Goal: Task Accomplishment & Management: Manage account settings

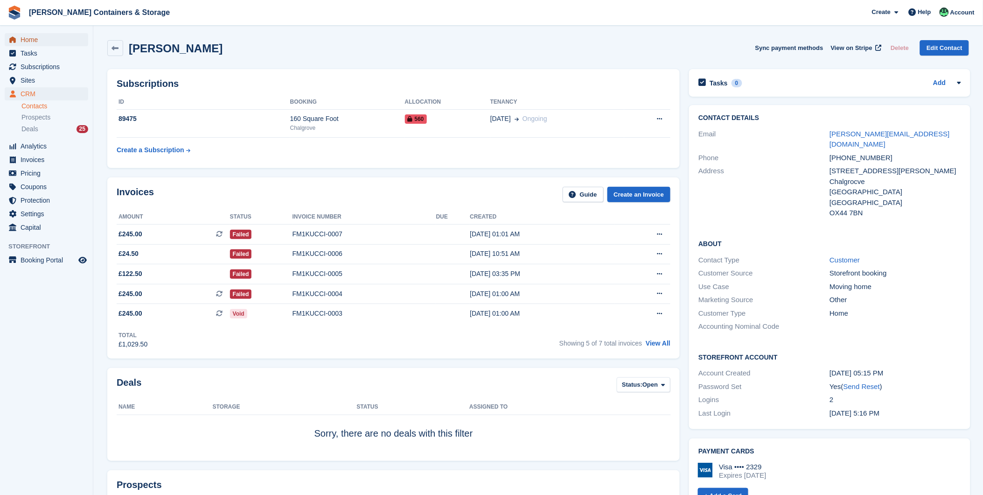
click at [30, 35] on span "Home" at bounding box center [49, 39] width 56 height 13
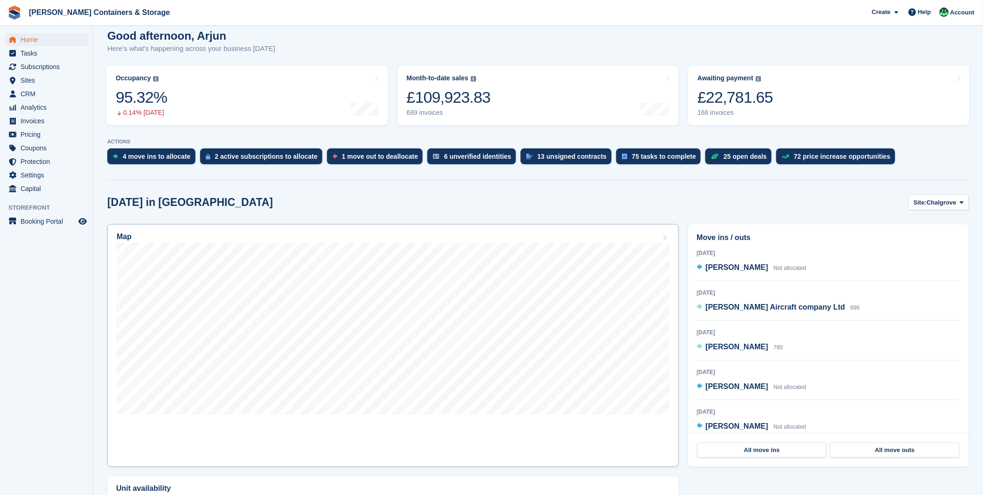
scroll to position [207, 0]
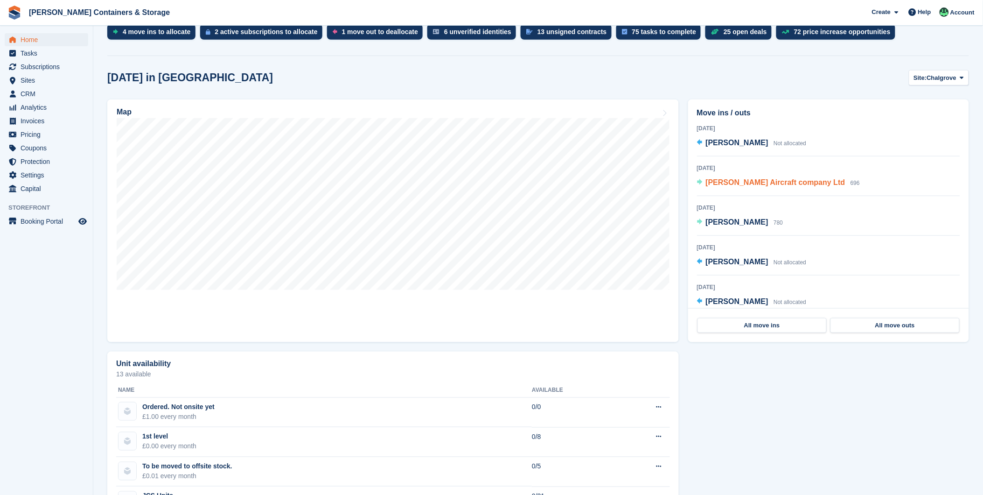
click at [714, 181] on span "[PERSON_NAME] Aircraft company Ltd" at bounding box center [776, 182] width 140 height 8
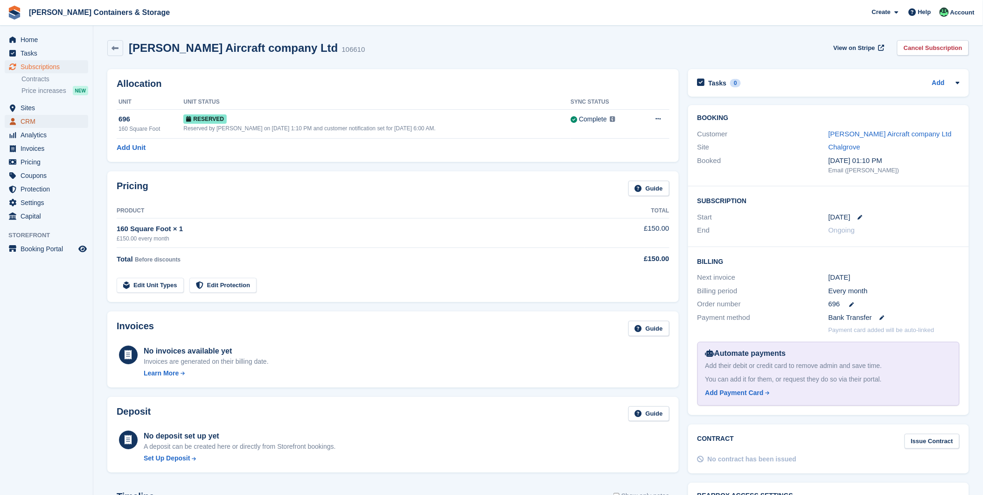
click at [30, 117] on span "CRM" at bounding box center [49, 121] width 56 height 13
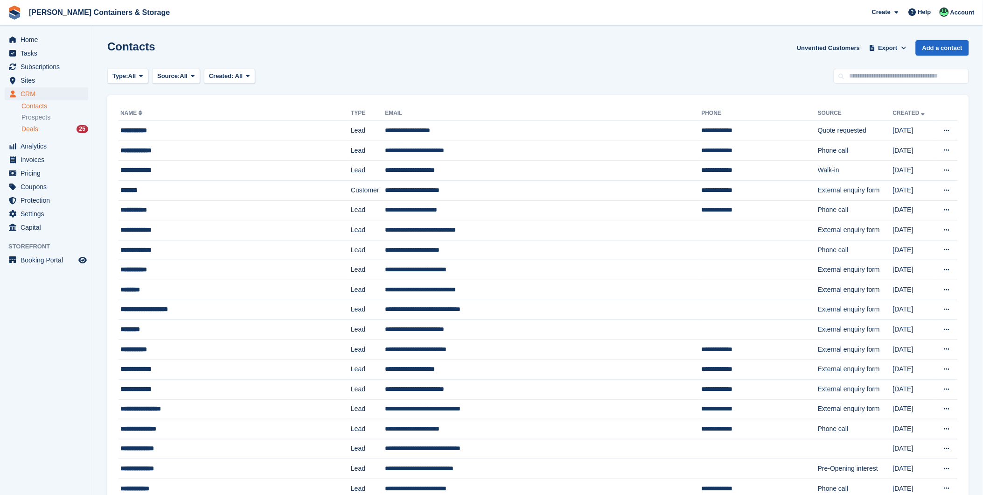
click at [47, 131] on div "Deals 25" at bounding box center [54, 129] width 67 height 9
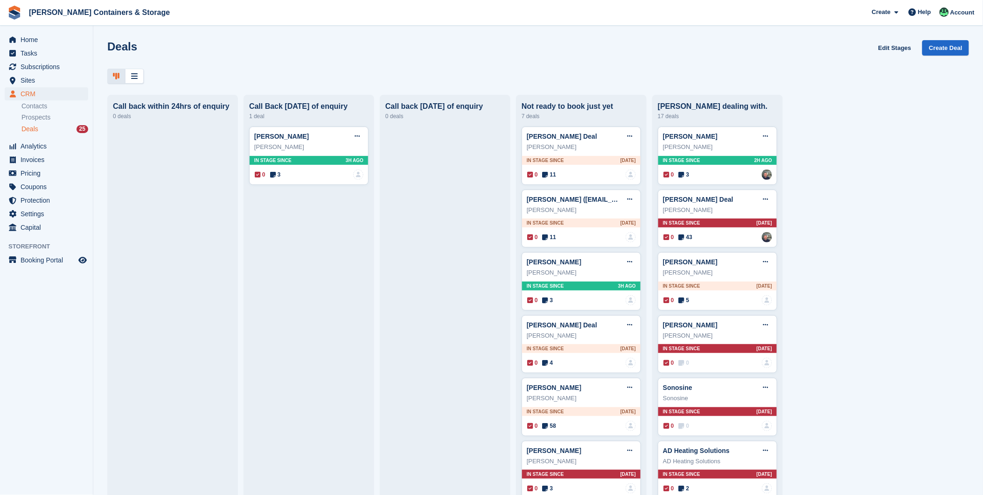
click at [42, 126] on div "Deals 25" at bounding box center [54, 129] width 67 height 9
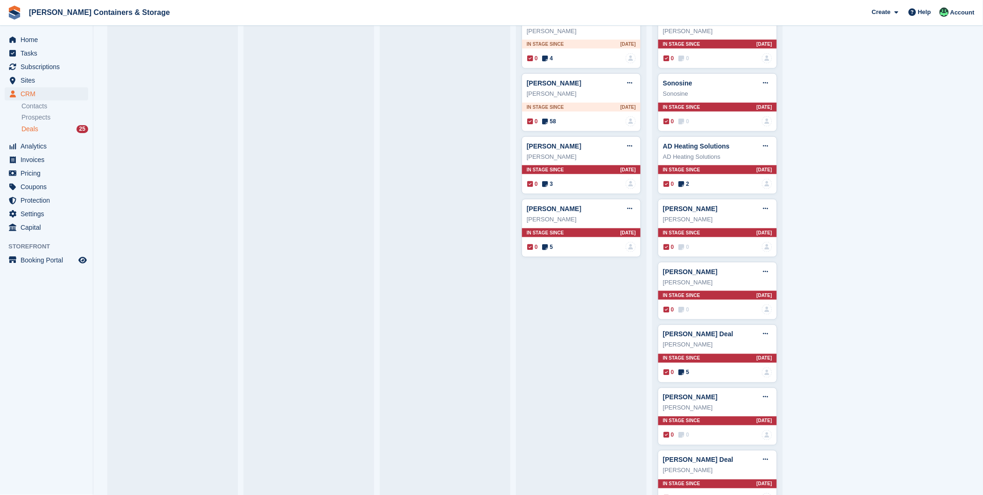
scroll to position [311, 0]
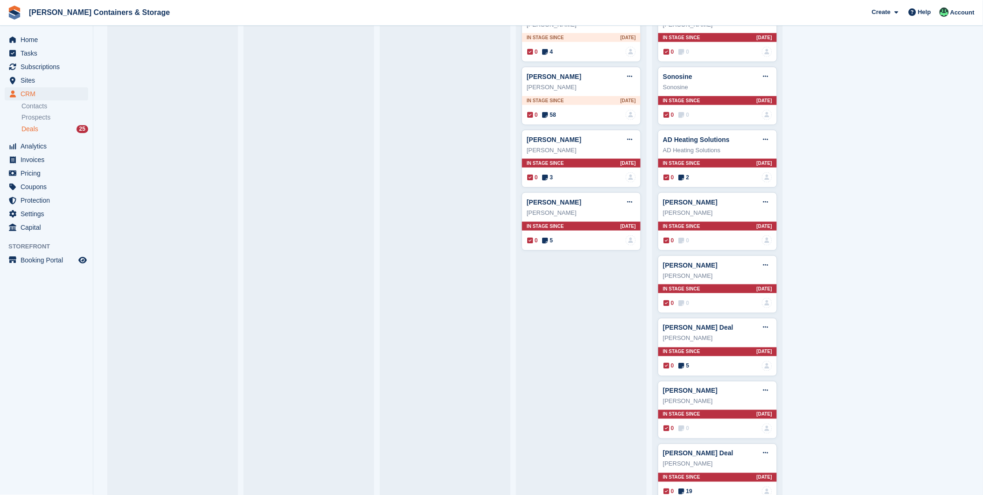
click at [39, 126] on div "Deals 25" at bounding box center [54, 129] width 67 height 9
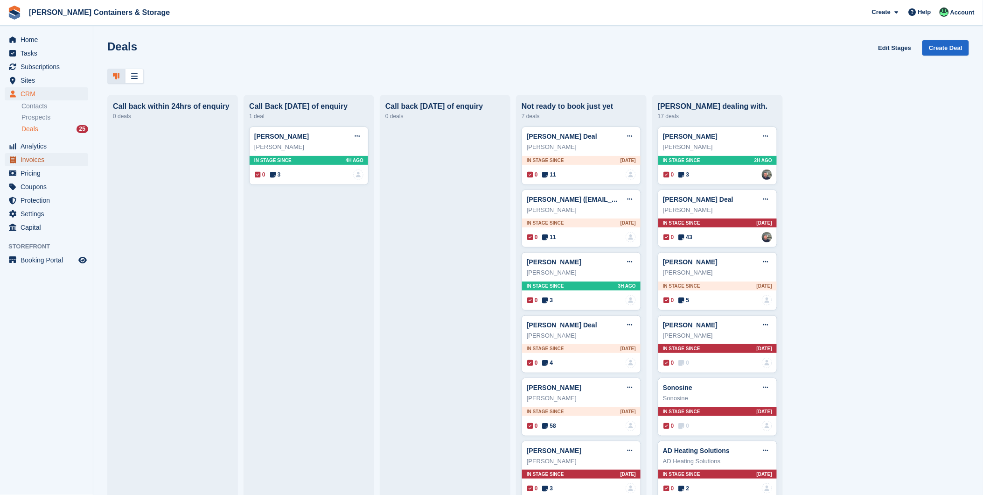
click at [35, 155] on span "Invoices" at bounding box center [49, 159] width 56 height 13
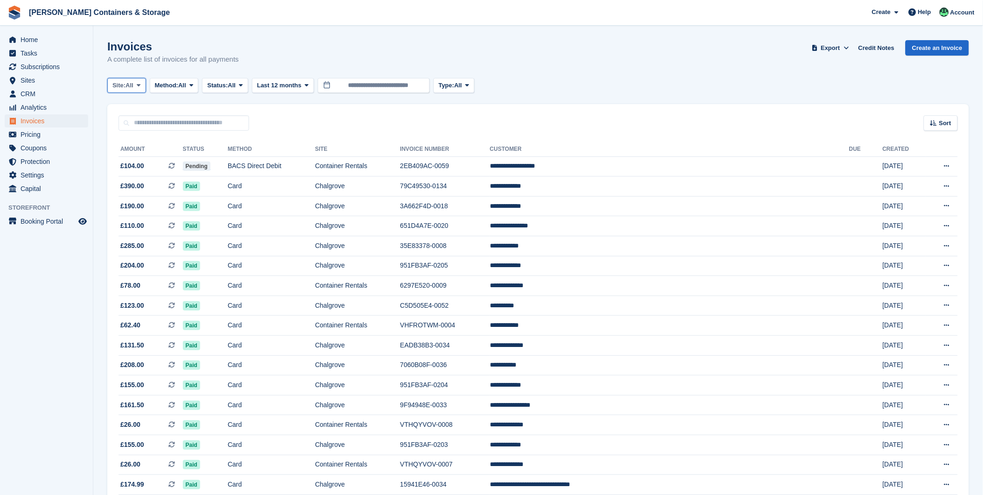
click at [128, 82] on span "All" at bounding box center [130, 85] width 8 height 9
click at [147, 123] on link "Chalgrove" at bounding box center [152, 124] width 81 height 17
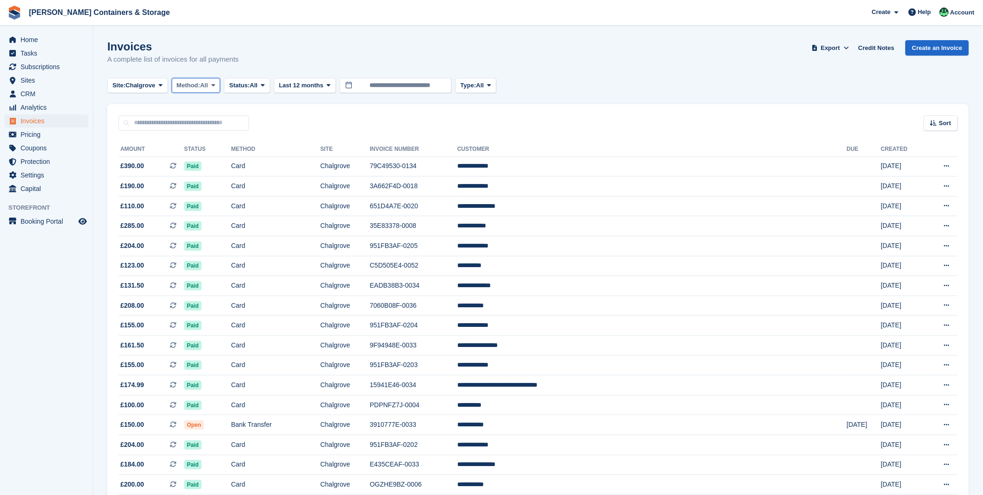
click at [189, 82] on span "Method:" at bounding box center [189, 85] width 24 height 9
click at [189, 169] on link "Debit/Credit Card" at bounding box center [216, 174] width 81 height 17
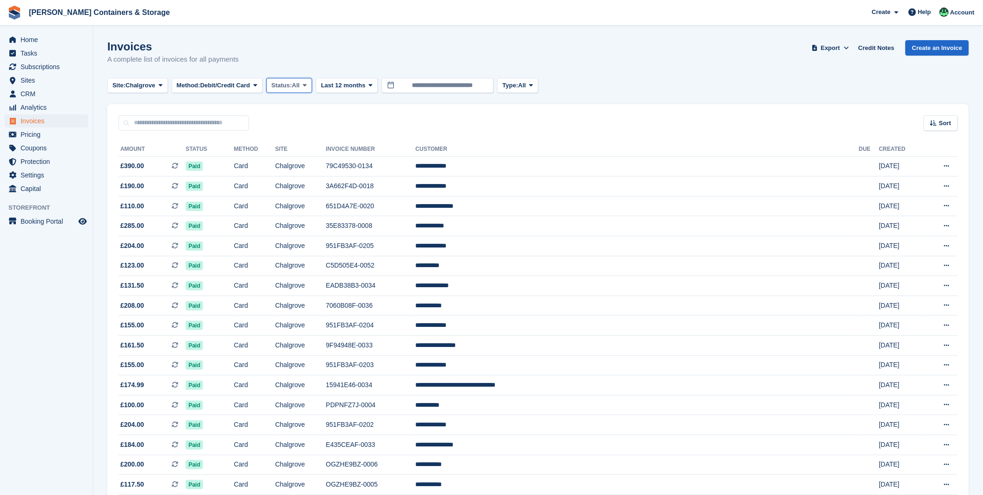
click at [297, 86] on span "All" at bounding box center [296, 85] width 8 height 9
click at [295, 159] on link "Open" at bounding box center [311, 157] width 81 height 17
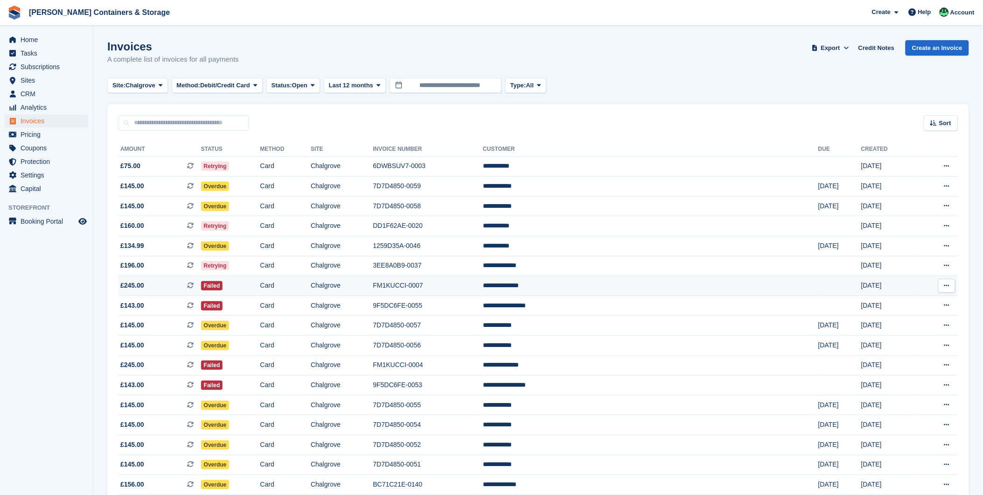
click at [311, 286] on td "Card" at bounding box center [285, 286] width 51 height 20
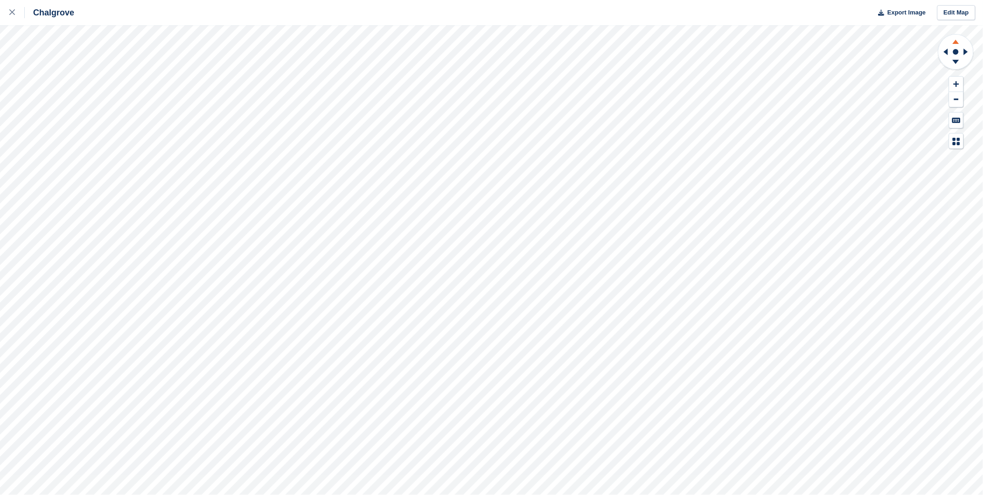
click at [957, 42] on icon at bounding box center [956, 42] width 7 height 4
click at [957, 37] on icon at bounding box center [956, 41] width 24 height 12
click at [957, 42] on icon at bounding box center [956, 42] width 7 height 4
click at [955, 67] on icon at bounding box center [956, 63] width 24 height 12
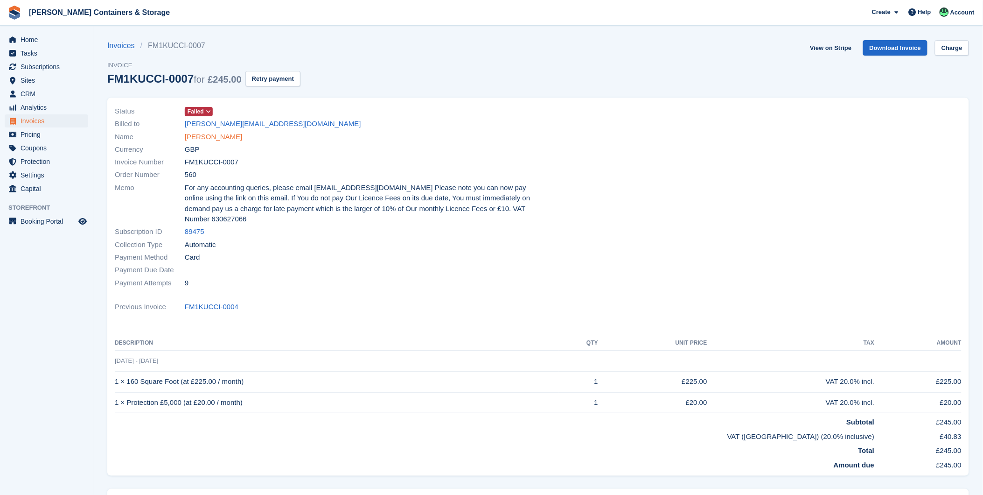
click at [203, 138] on link "[PERSON_NAME]" at bounding box center [213, 137] width 57 height 11
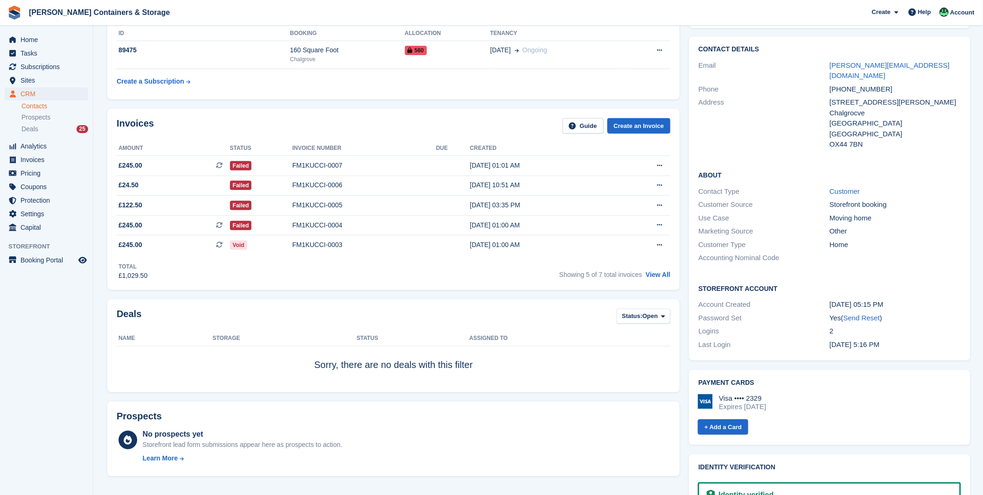
scroll to position [363, 0]
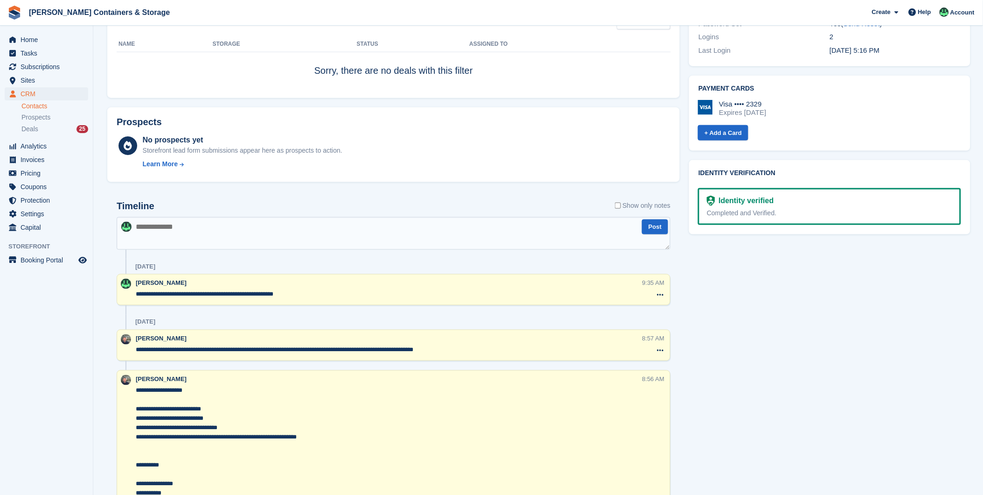
click at [238, 243] on textarea at bounding box center [394, 233] width 554 height 33
type textarea "**********"
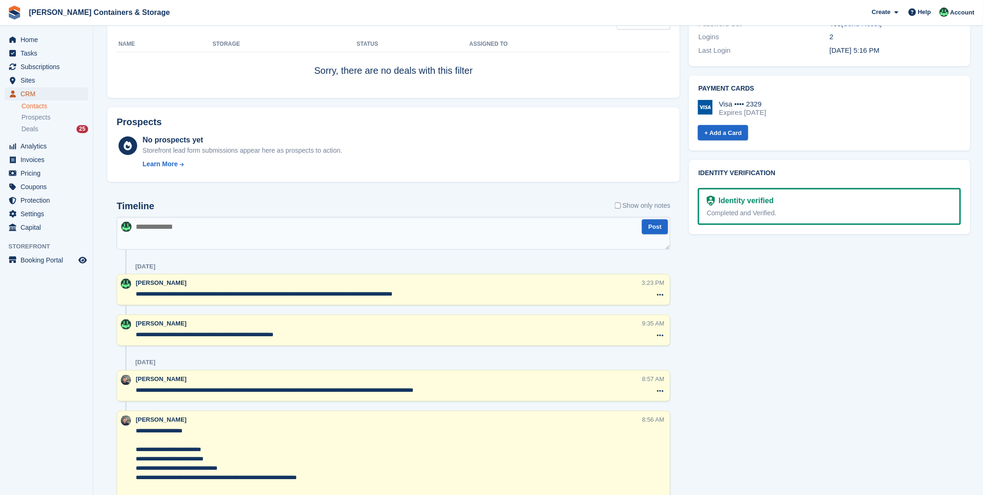
click at [30, 92] on span "CRM" at bounding box center [49, 93] width 56 height 13
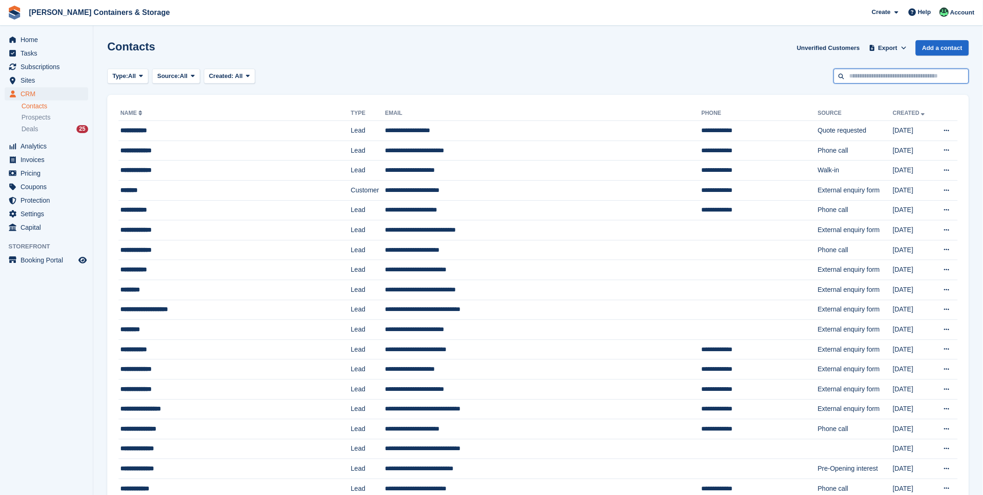
click at [877, 81] on input "text" at bounding box center [901, 76] width 135 height 15
type input "****"
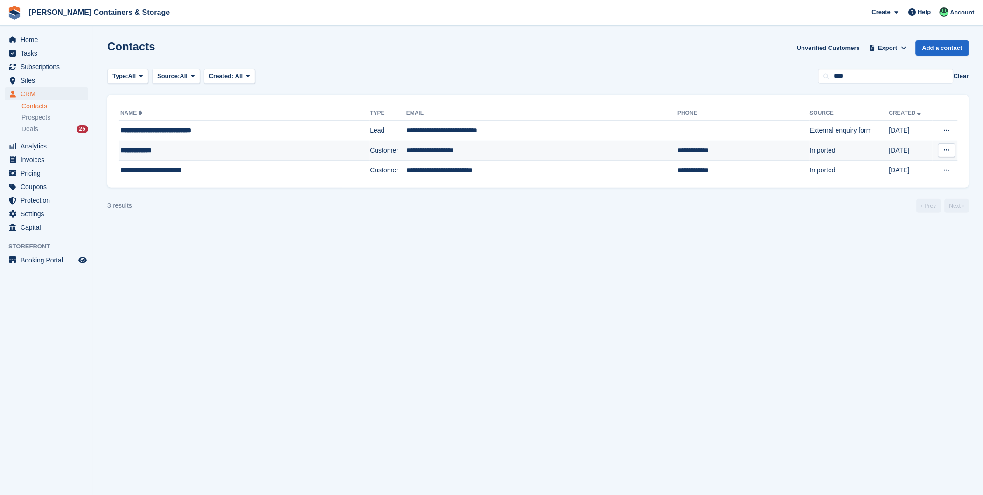
click at [131, 151] on div "**********" at bounding box center [217, 151] width 195 height 10
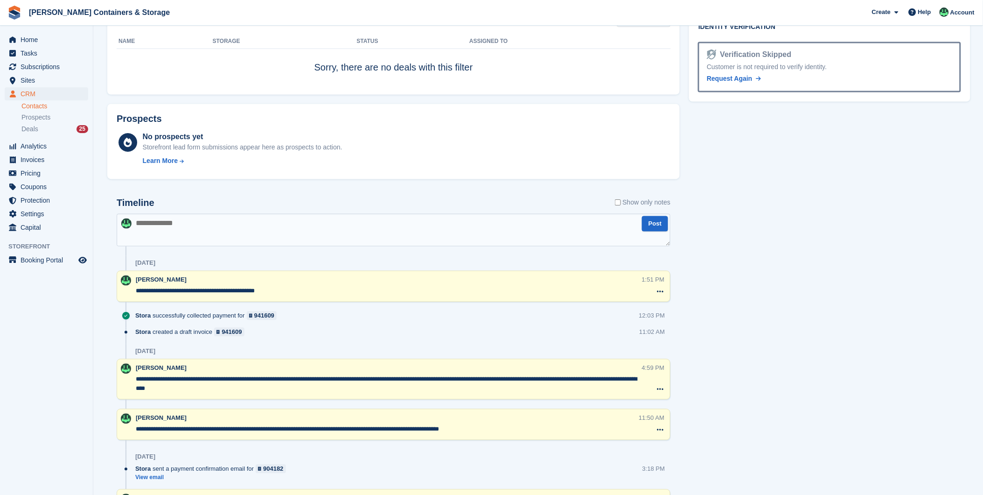
scroll to position [498, 0]
click at [315, 288] on textarea "**********" at bounding box center [389, 290] width 506 height 9
type textarea "**********"
click at [213, 236] on textarea at bounding box center [394, 229] width 554 height 33
